Goal: Obtain resource: Download file/media

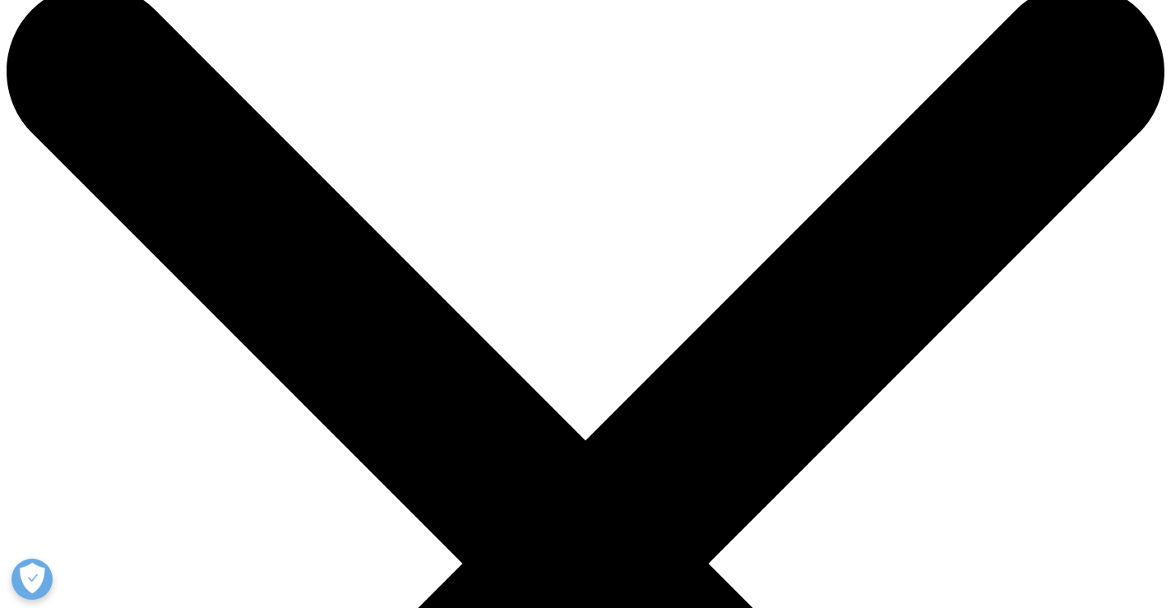
scroll to position [35, 0]
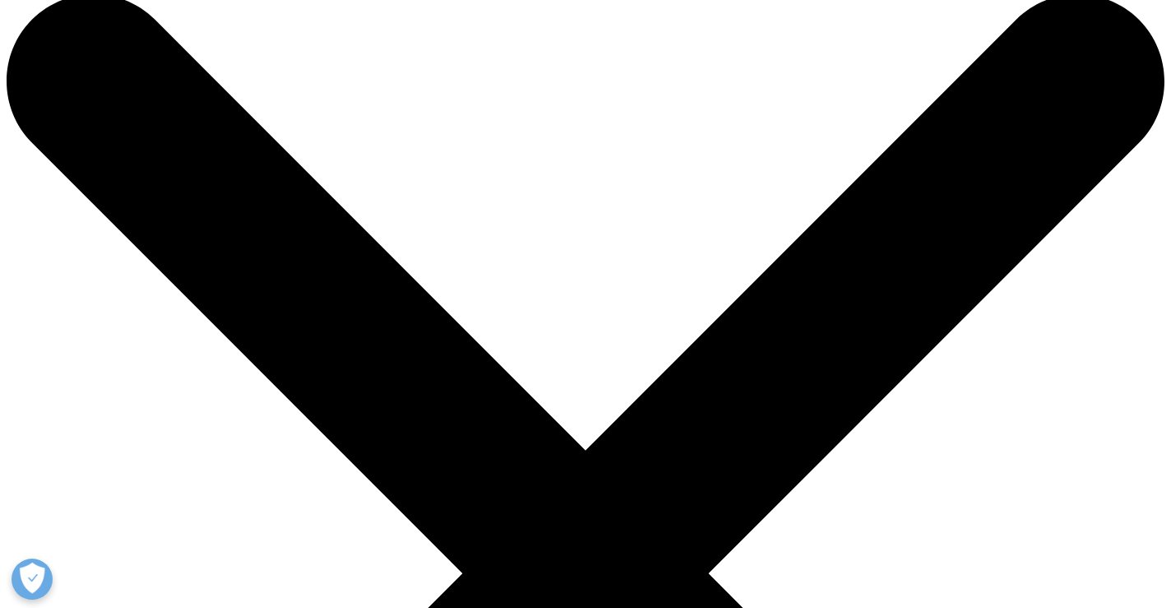
scroll to position [0, 0]
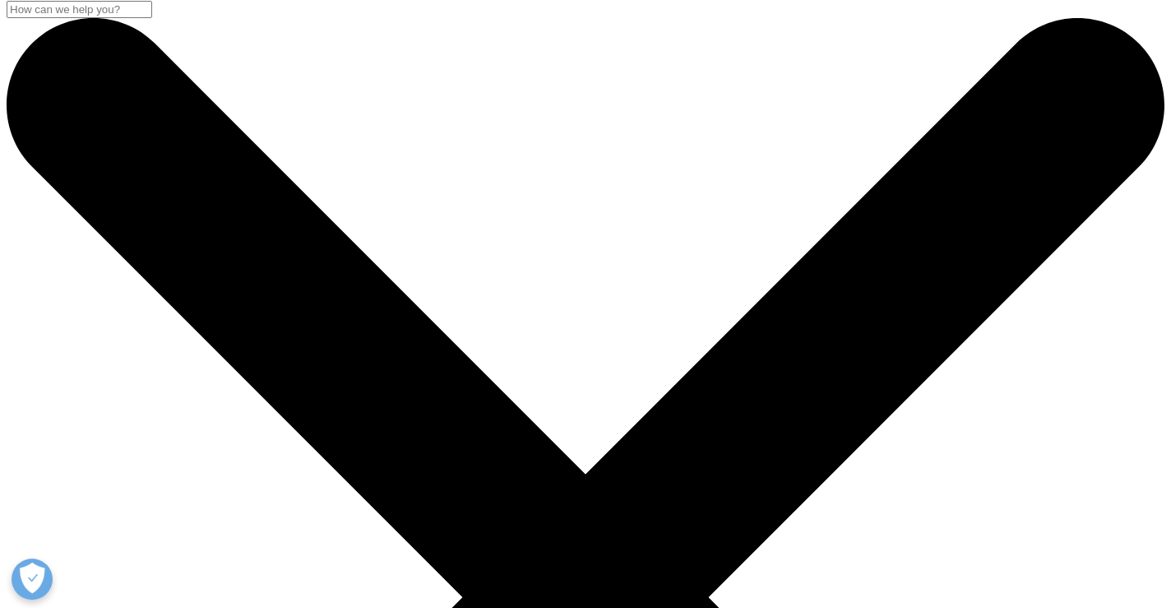
scroll to position [1, 0]
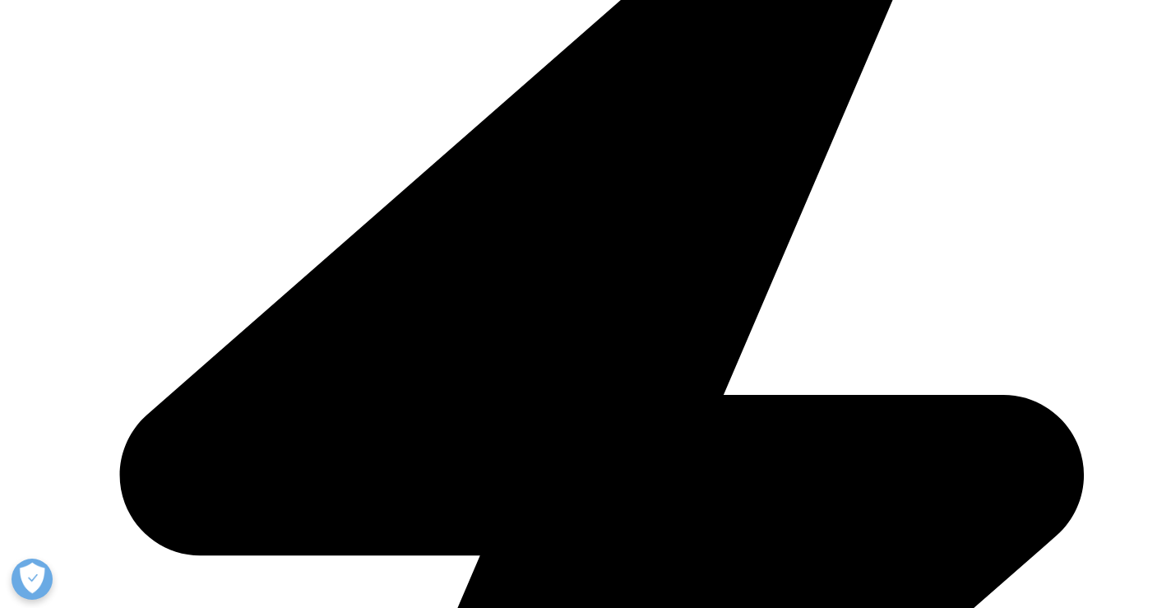
scroll to position [1032, 0]
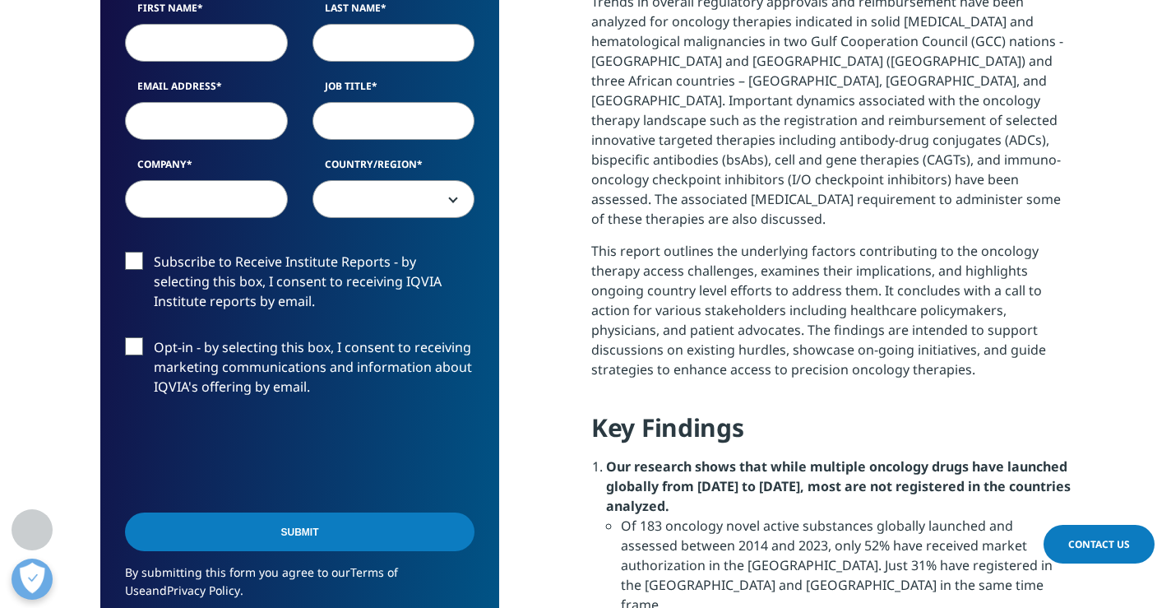
click at [154, 252] on input "Subscribe to Receive Institute Reports - by selecting this box, I consent to re…" at bounding box center [154, 252] width 0 height 0
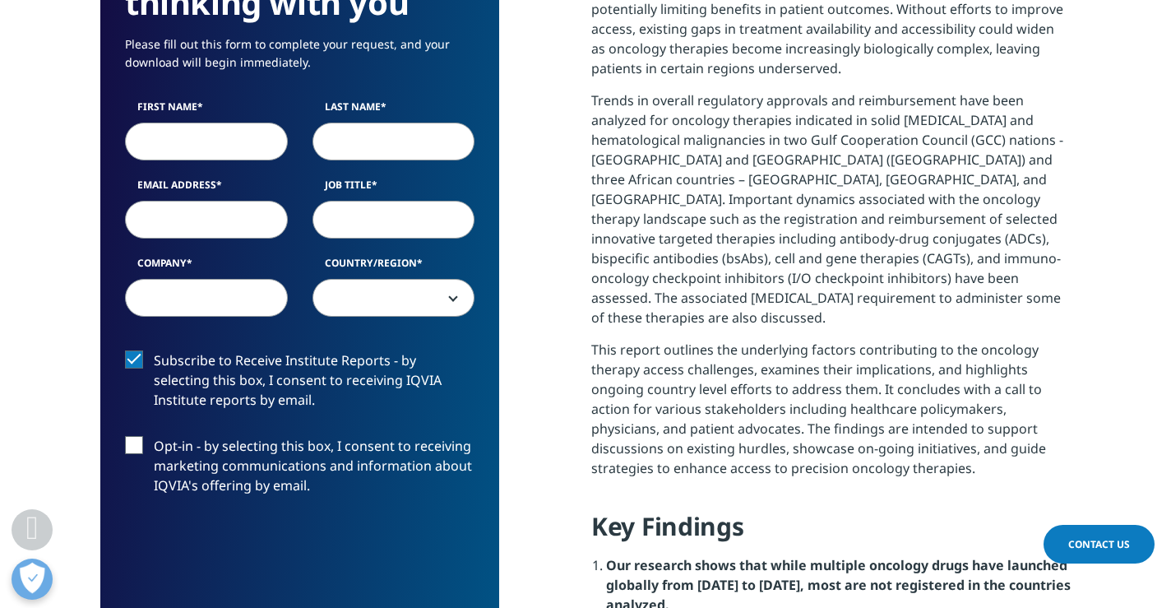
scroll to position [930, 0]
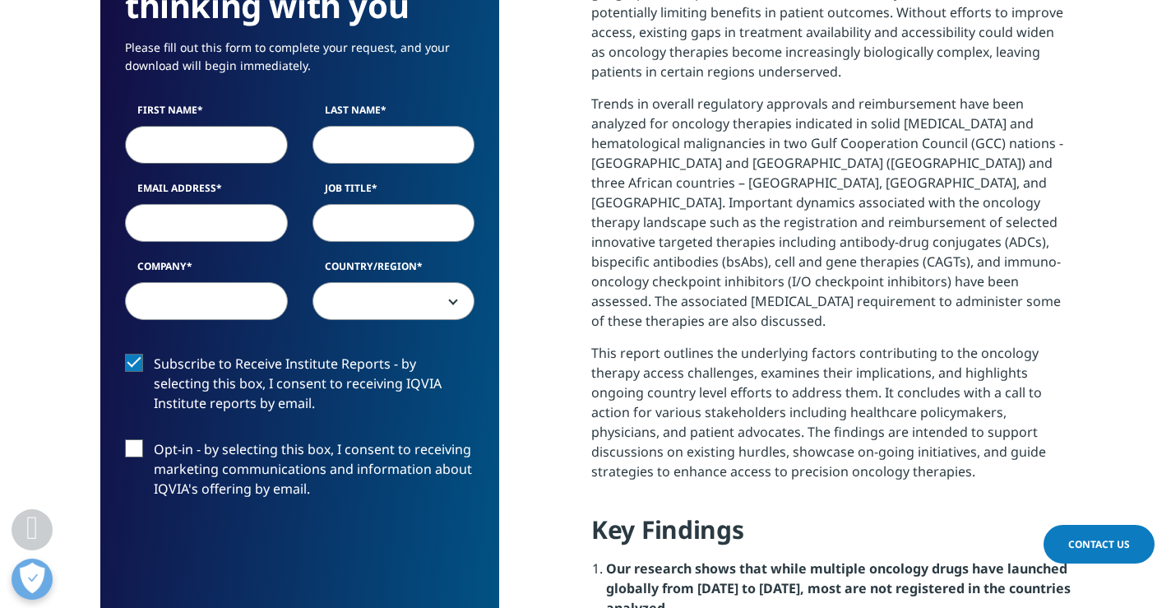
click at [164, 155] on input "First Name" at bounding box center [206, 145] width 163 height 38
type input "[PERSON_NAME]"
type input "[MEDICAL_DATA] Alliance"
select select "[GEOGRAPHIC_DATA]"
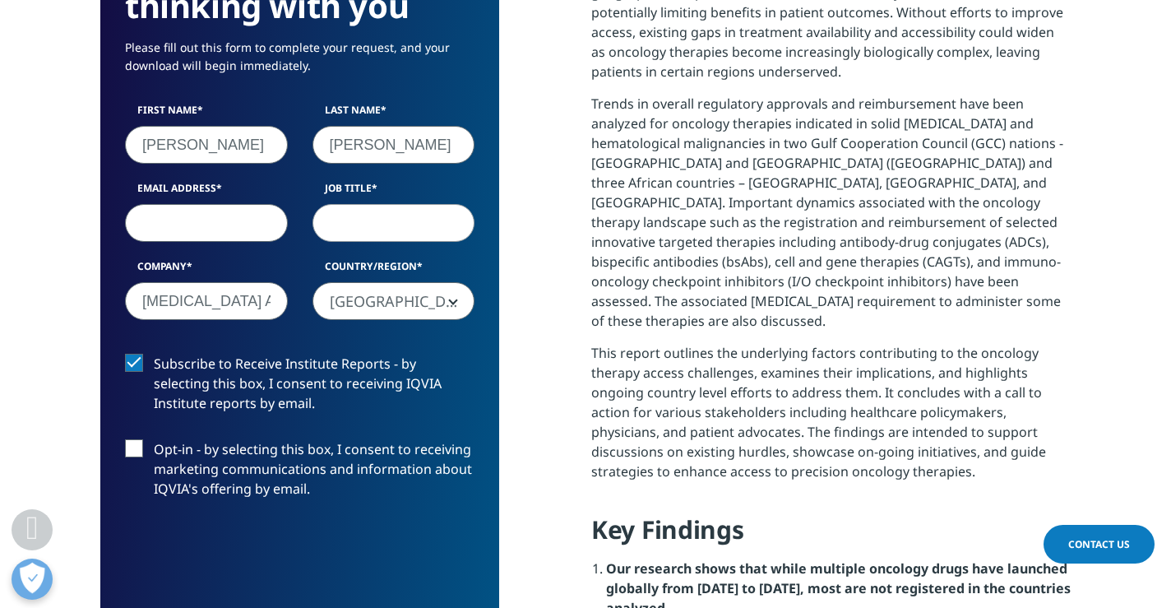
click at [207, 224] on input "Email Address" at bounding box center [206, 223] width 163 height 38
type input "[EMAIL_ADDRESS]"
click at [348, 217] on input "Job Title" at bounding box center [393, 223] width 163 height 38
type input "Director"
click at [456, 299] on span "[GEOGRAPHIC_DATA]" at bounding box center [393, 301] width 163 height 38
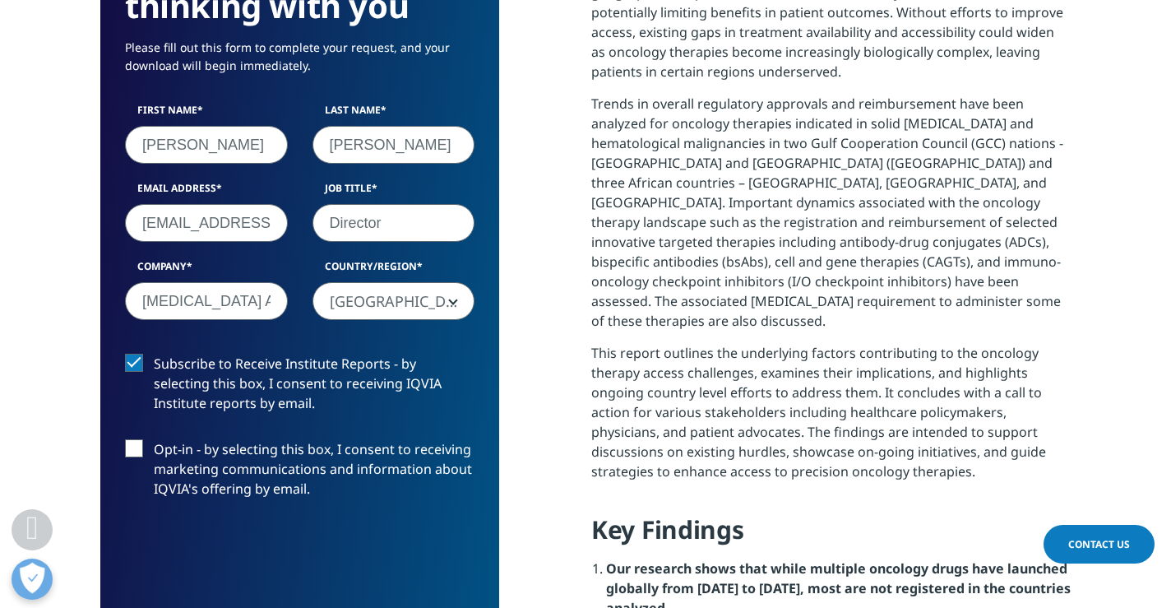
click at [423, 301] on span "[GEOGRAPHIC_DATA]" at bounding box center [393, 302] width 161 height 38
click at [451, 404] on div "Subscribe to Receive Institute Reports - by selecting this box, I consent to re…" at bounding box center [300, 439] width 374 height 171
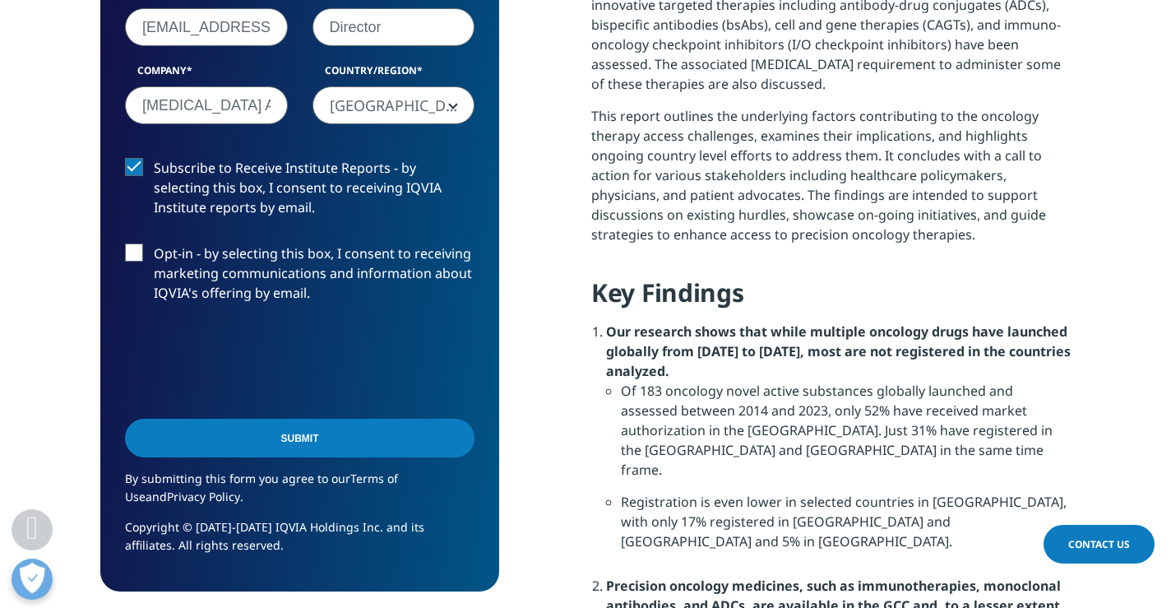
scroll to position [1170, 0]
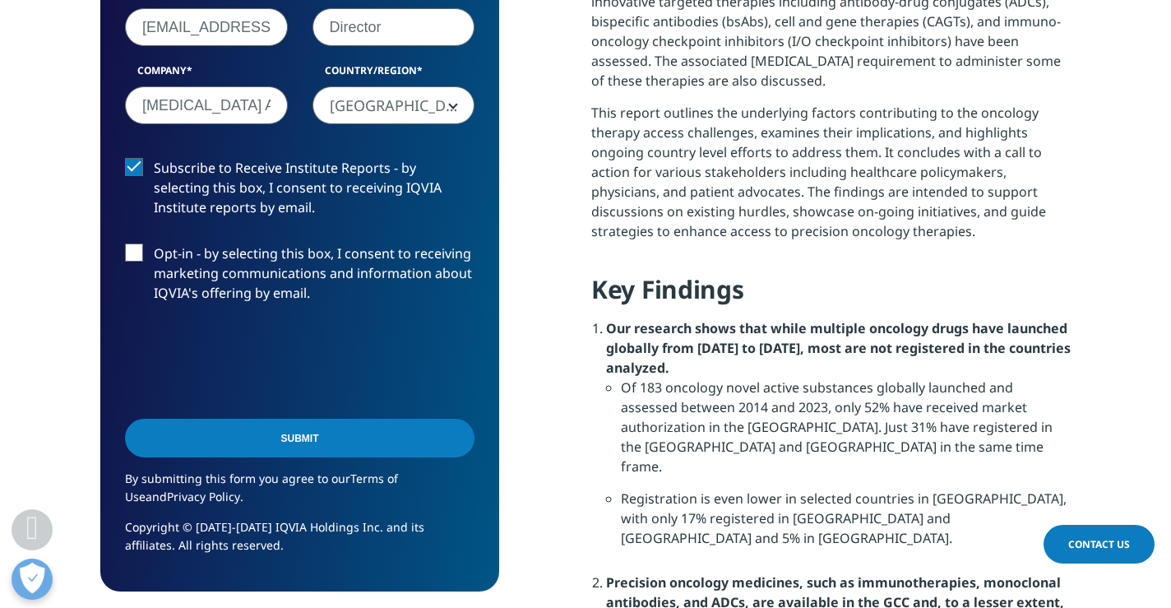
click at [321, 404] on input "Submit" at bounding box center [299, 437] width 349 height 39
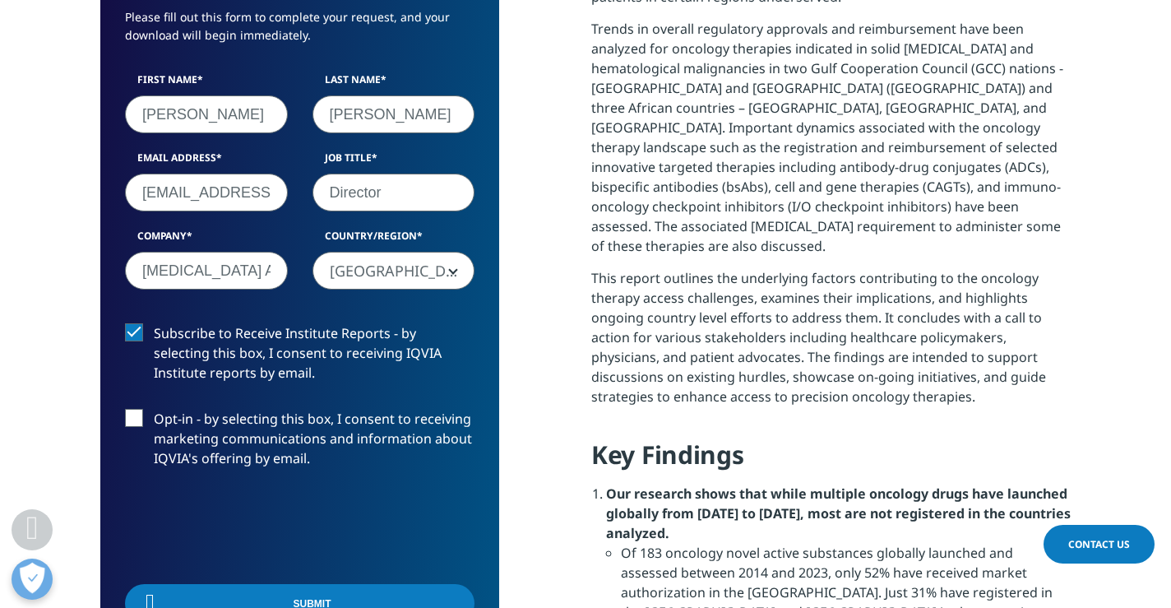
scroll to position [877, 0]
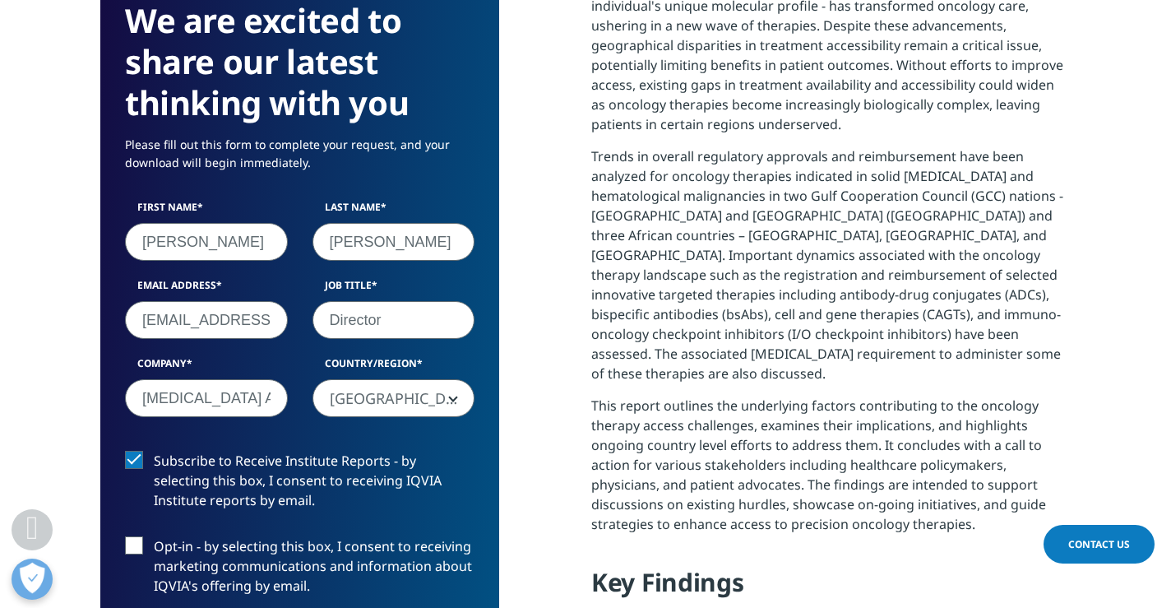
click at [386, 404] on span "[GEOGRAPHIC_DATA]" at bounding box center [393, 399] width 161 height 38
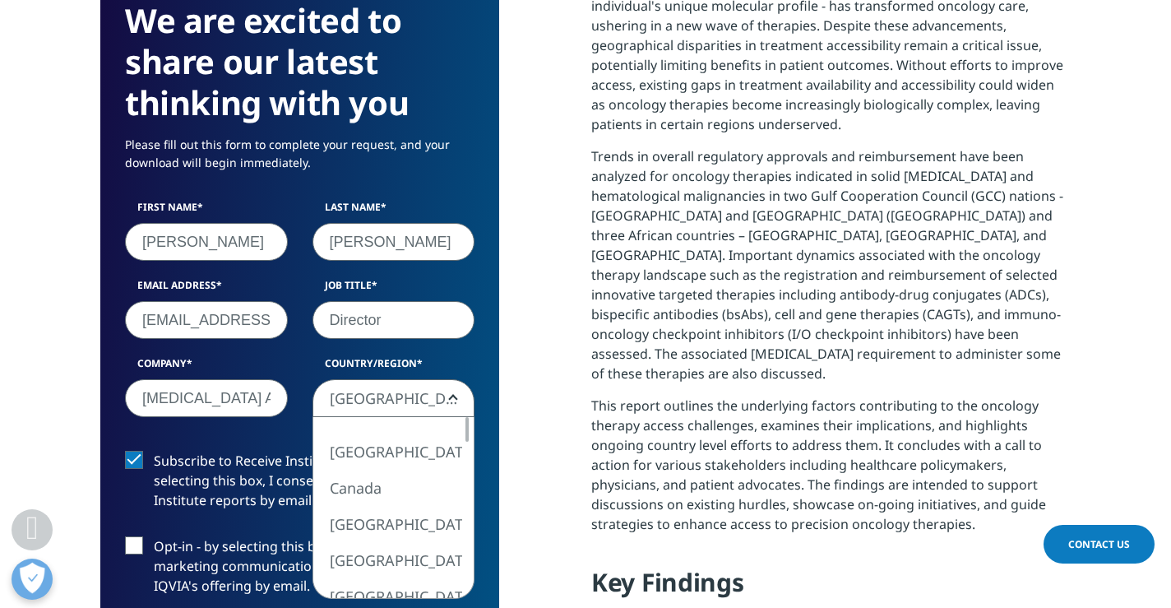
scroll to position [8, 8]
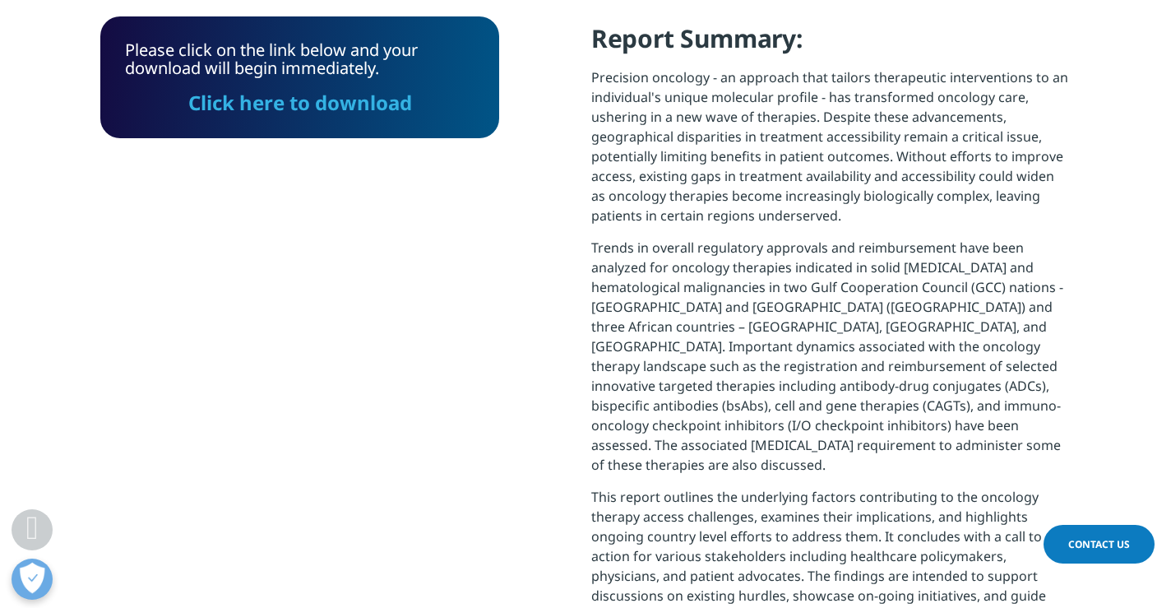
scroll to position [784, 0]
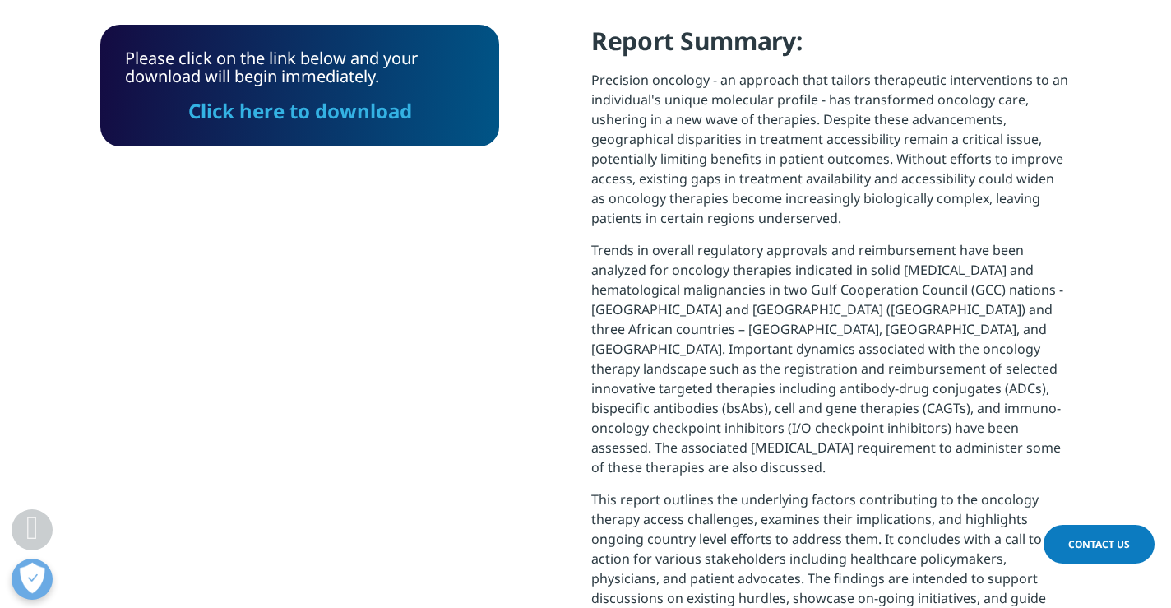
click at [260, 109] on link "Click here to download" at bounding box center [300, 110] width 224 height 27
